Goal: Transaction & Acquisition: Download file/media

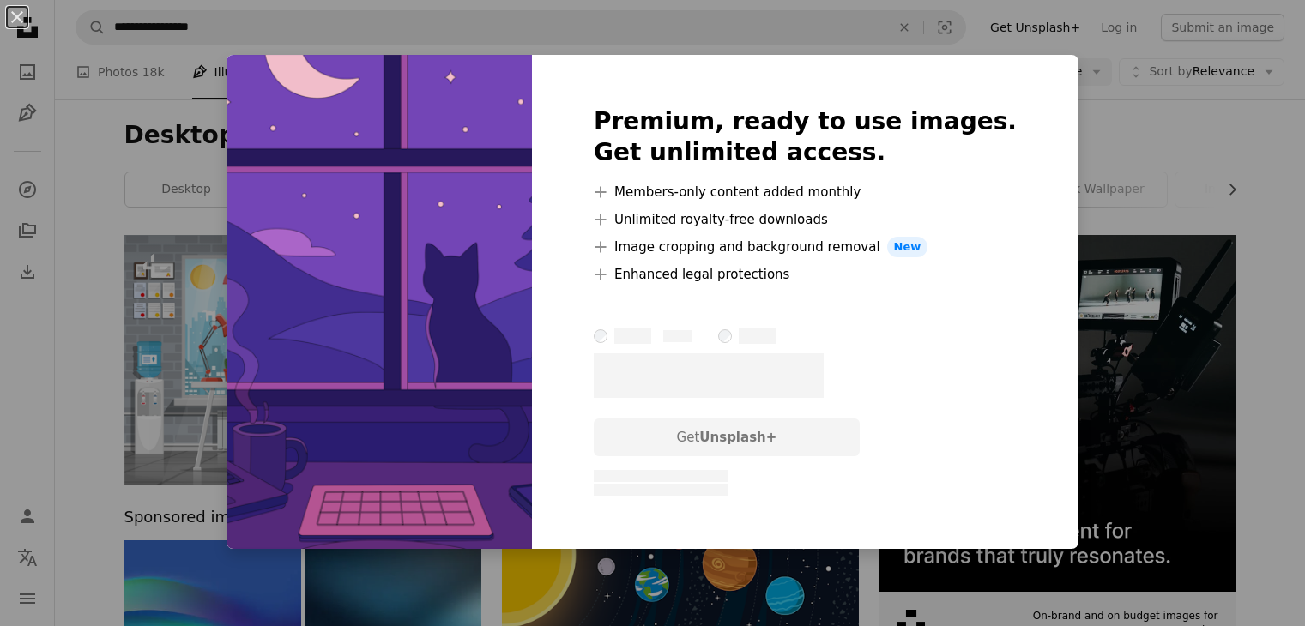
scroll to position [2488, 0]
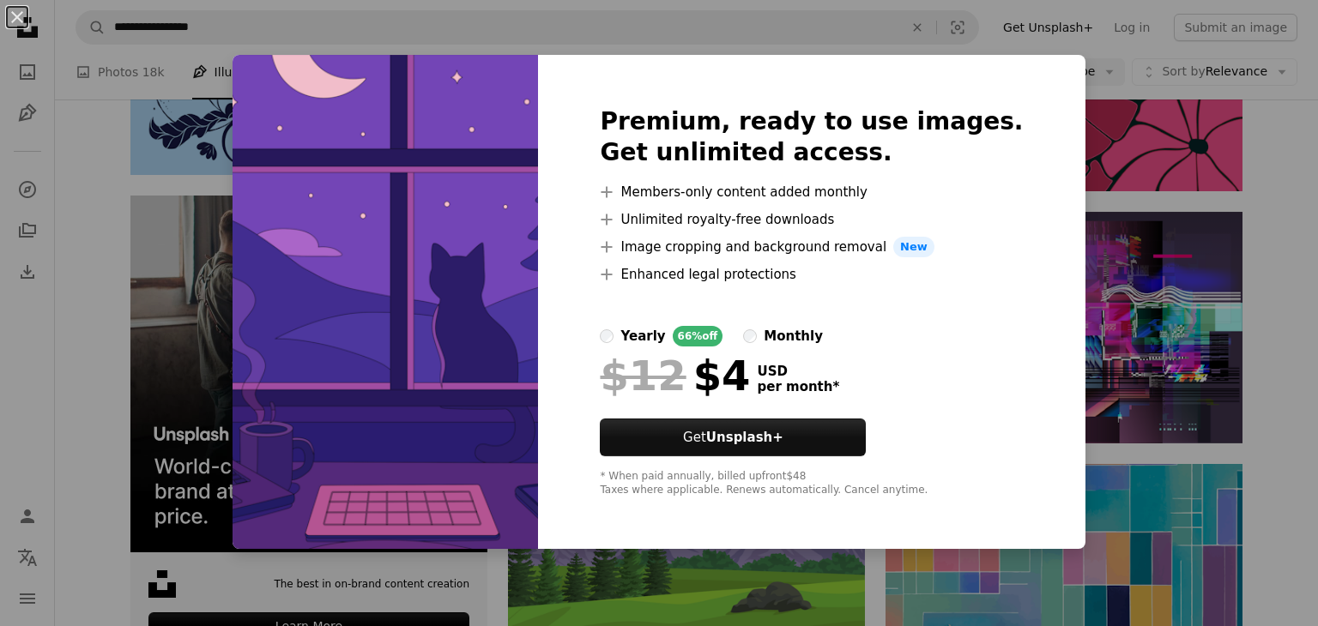
drag, startPoint x: 0, startPoint y: 241, endPoint x: 199, endPoint y: 233, distance: 199.2
click at [1, 241] on div "An X shape Premium, ready to use images. Get unlimited access. A plus sign Memb…" at bounding box center [659, 313] width 1318 height 626
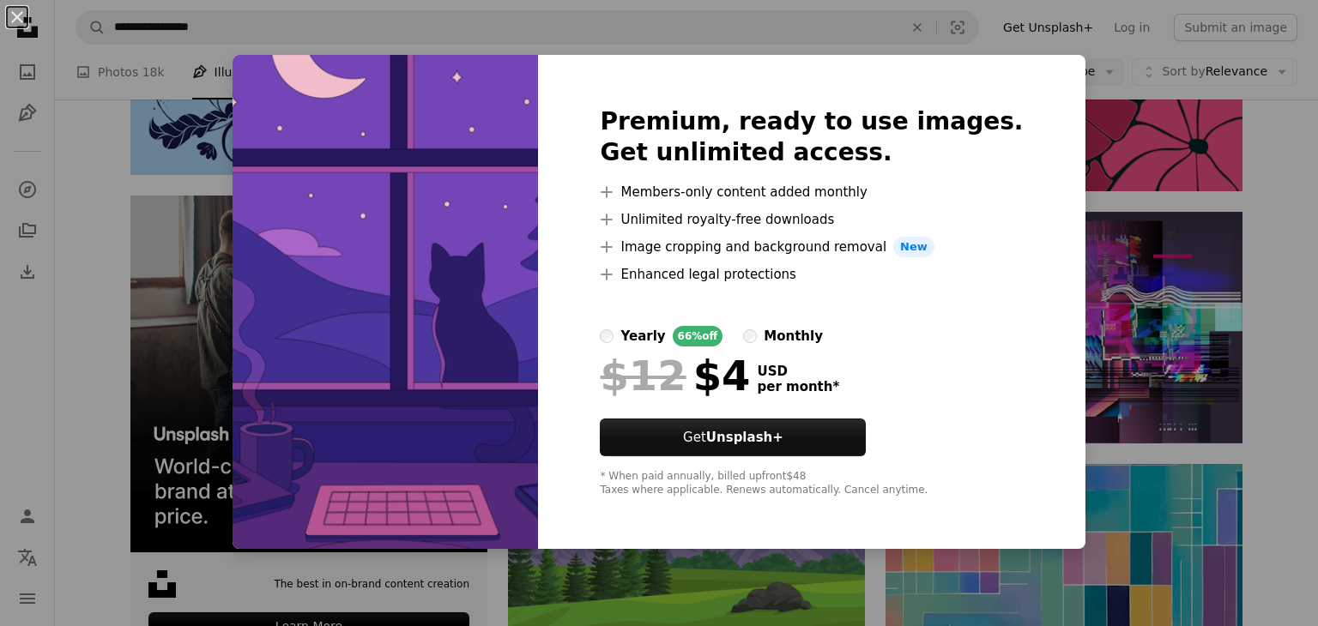
click at [299, 186] on img at bounding box center [385, 302] width 305 height 494
drag, startPoint x: 157, startPoint y: 89, endPoint x: 0, endPoint y: 22, distance: 170.7
click at [154, 87] on div "An X shape Premium, ready to use images. Get unlimited access. A plus sign Memb…" at bounding box center [659, 313] width 1318 height 626
